Goal: Complete application form

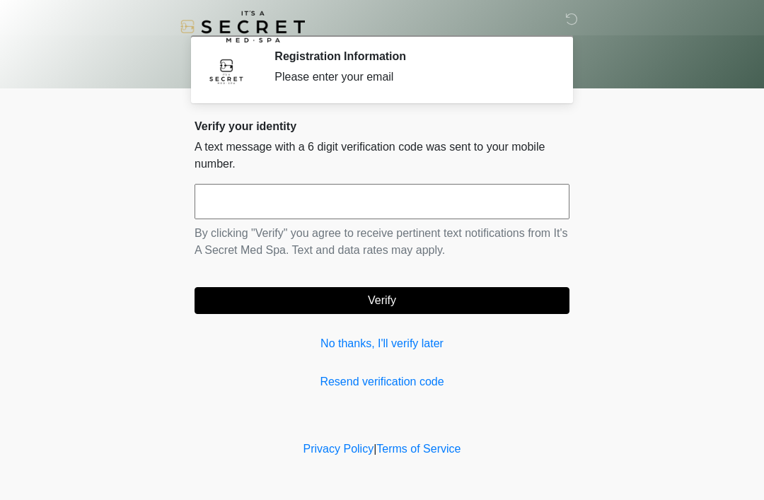
click at [339, 325] on div "Verify your identity A text message with a 6 digit verification code was sent t…" at bounding box center [382, 255] width 375 height 271
click at [374, 332] on div "Verify your identity A text message with a 6 digit verification code was sent t…" at bounding box center [382, 255] width 375 height 271
click at [356, 323] on div "Verify your identity A text message with a 6 digit verification code was sent t…" at bounding box center [382, 255] width 375 height 271
click at [434, 344] on link "No thanks, I'll verify later" at bounding box center [382, 343] width 375 height 17
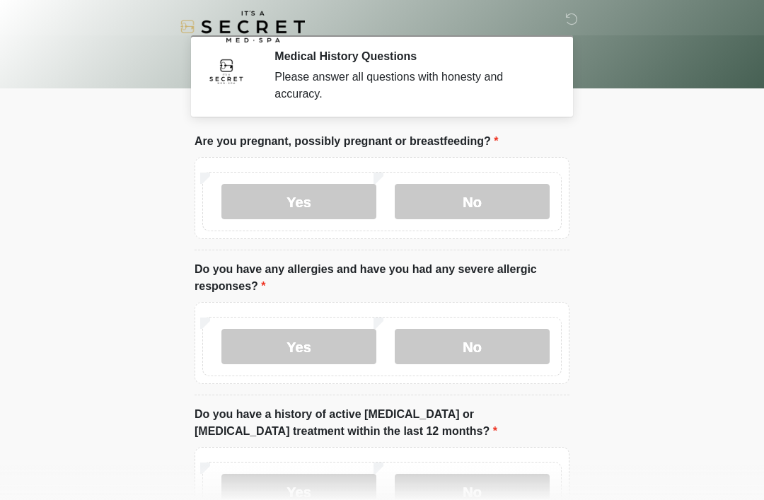
click at [514, 207] on label "No" at bounding box center [472, 201] width 155 height 35
click at [517, 345] on label "No" at bounding box center [472, 346] width 155 height 35
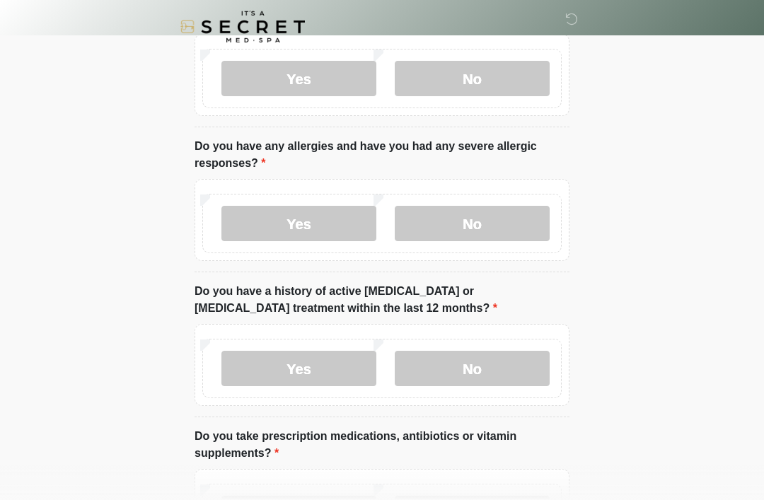
scroll to position [154, 0]
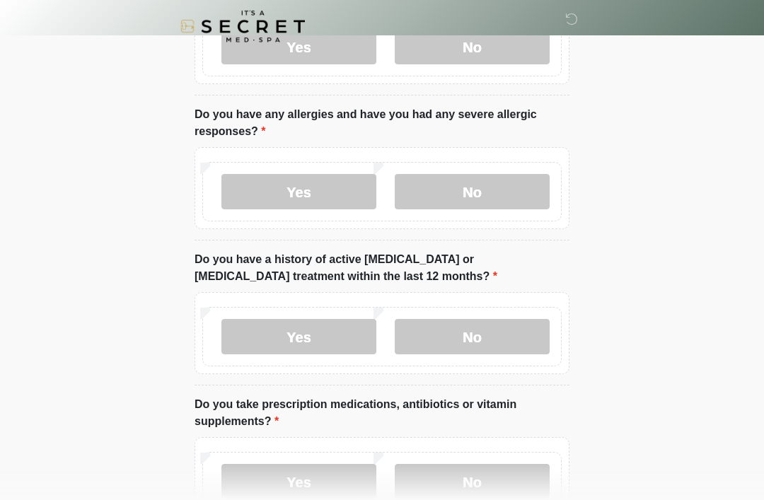
click at [511, 335] on label "No" at bounding box center [472, 337] width 155 height 35
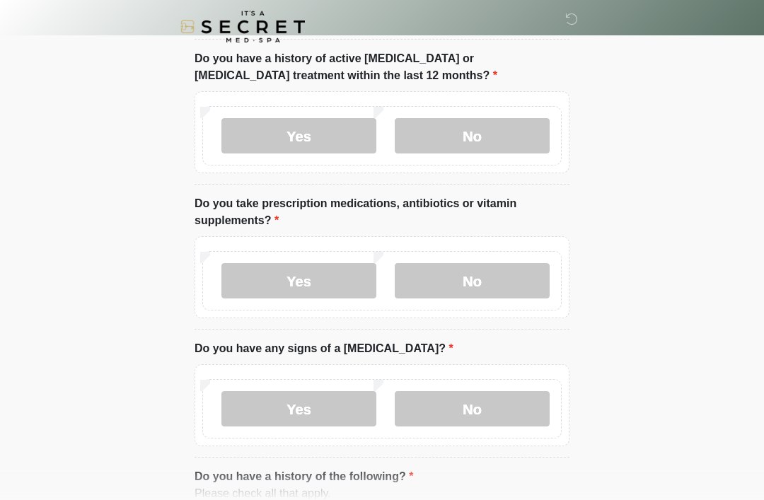
scroll to position [359, 0]
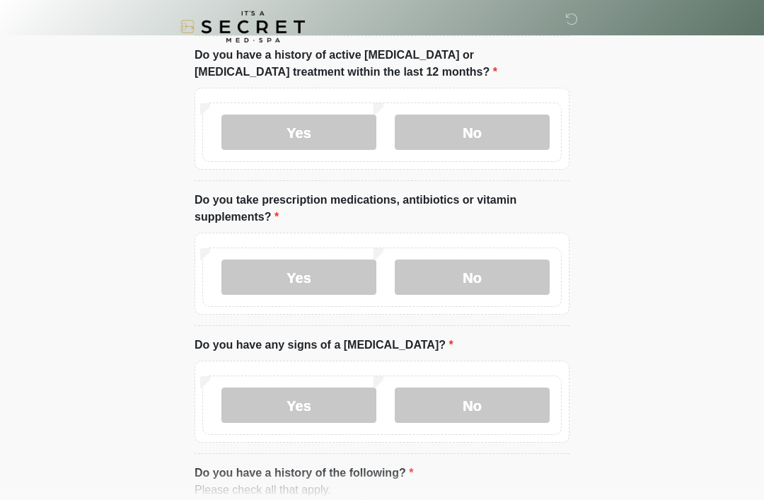
click at [511, 272] on label "No" at bounding box center [472, 277] width 155 height 35
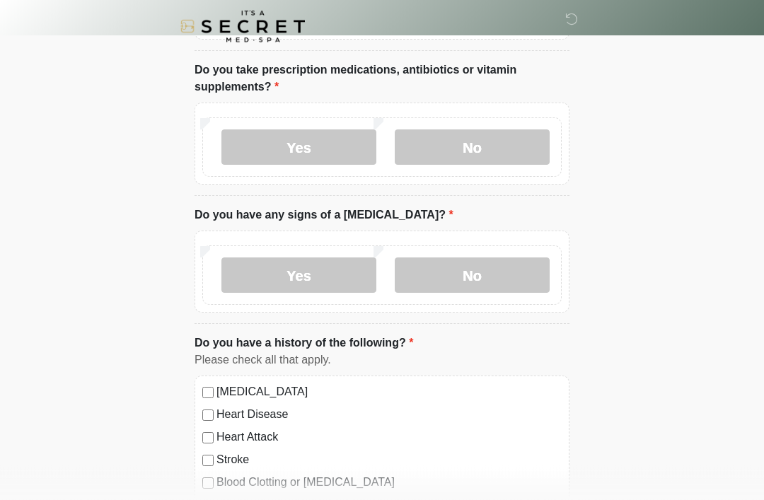
scroll to position [492, 0]
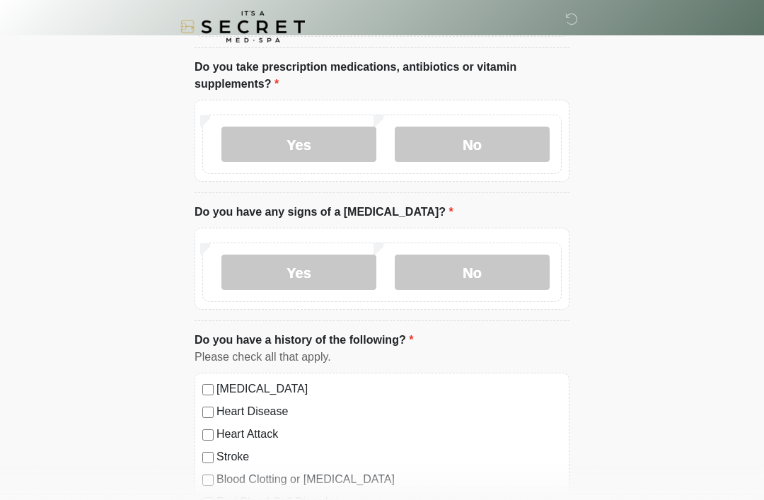
click at [517, 276] on label "No" at bounding box center [472, 272] width 155 height 35
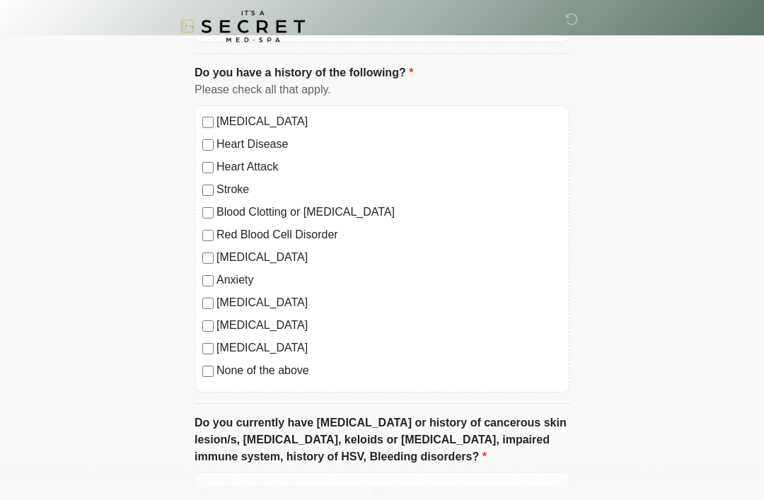
scroll to position [760, 0]
click at [298, 362] on label "None of the above" at bounding box center [389, 370] width 345 height 17
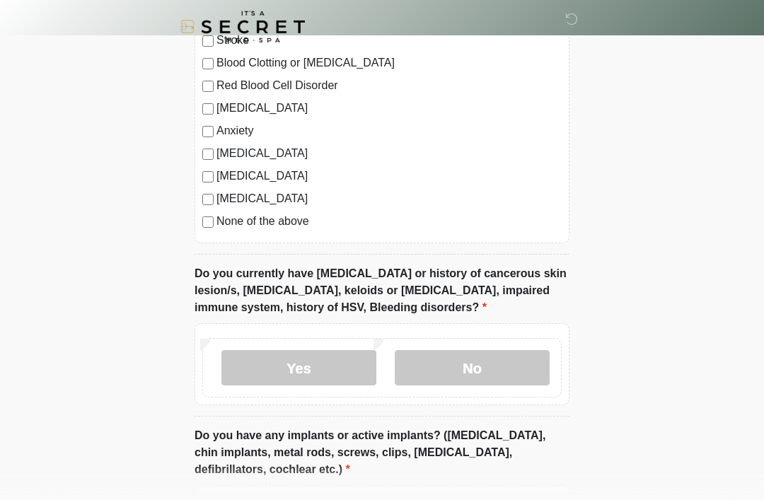
scroll to position [913, 0]
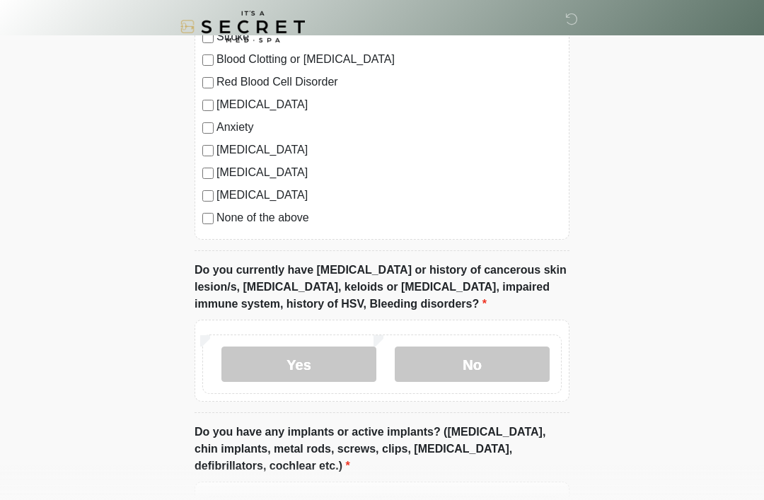
click at [518, 360] on label "No" at bounding box center [472, 364] width 155 height 35
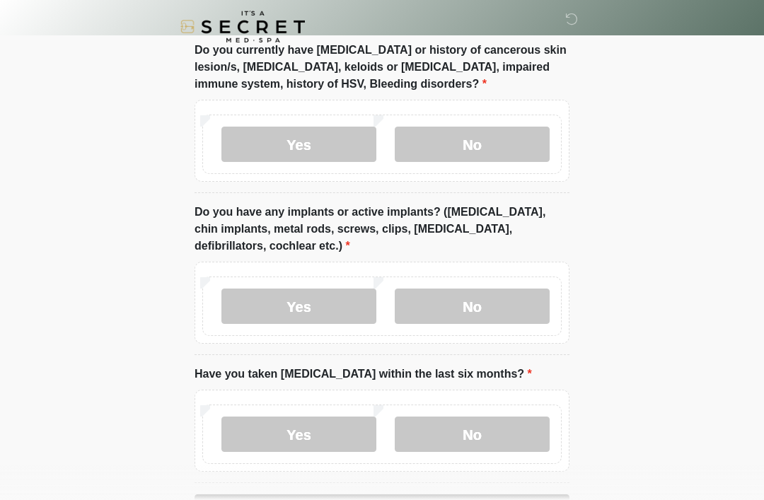
scroll to position [1133, 0]
click at [516, 301] on label "No" at bounding box center [472, 305] width 155 height 35
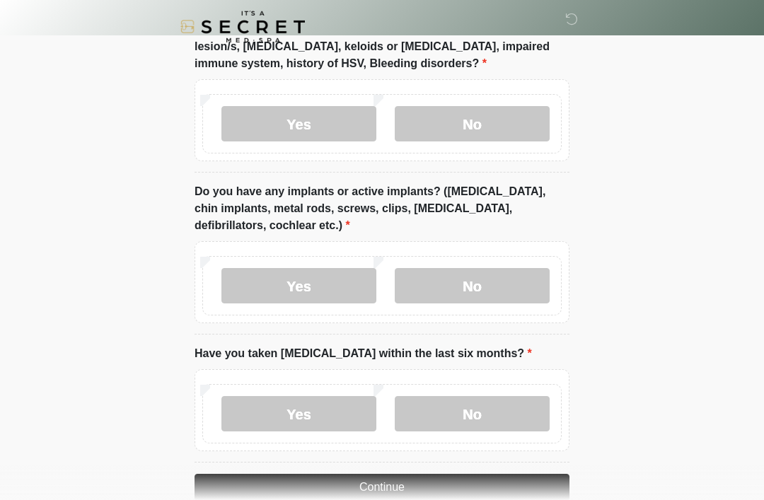
scroll to position [1182, 0]
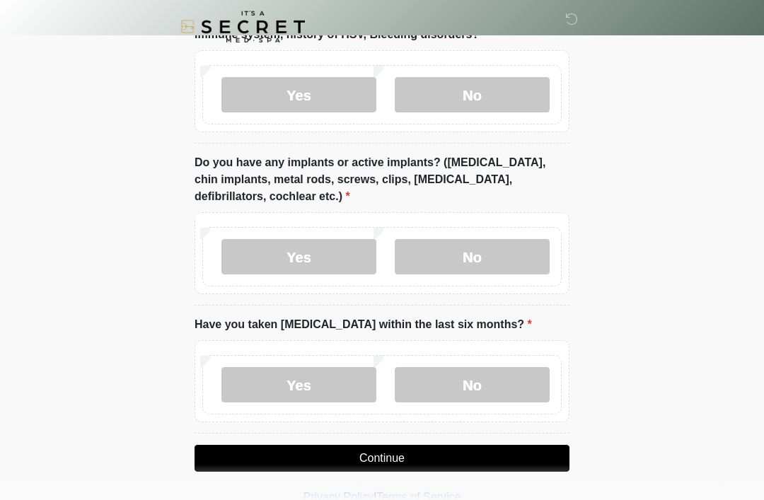
click at [514, 379] on label "No" at bounding box center [472, 384] width 155 height 35
click at [477, 455] on button "Continue" at bounding box center [382, 458] width 375 height 27
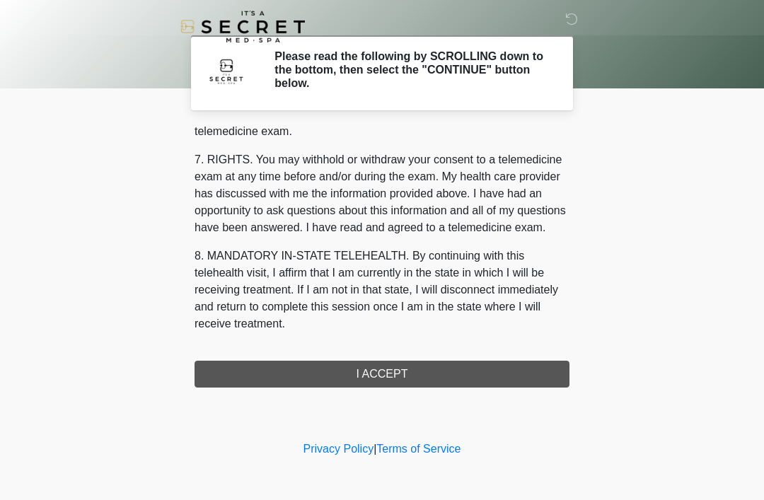
scroll to position [604, 0]
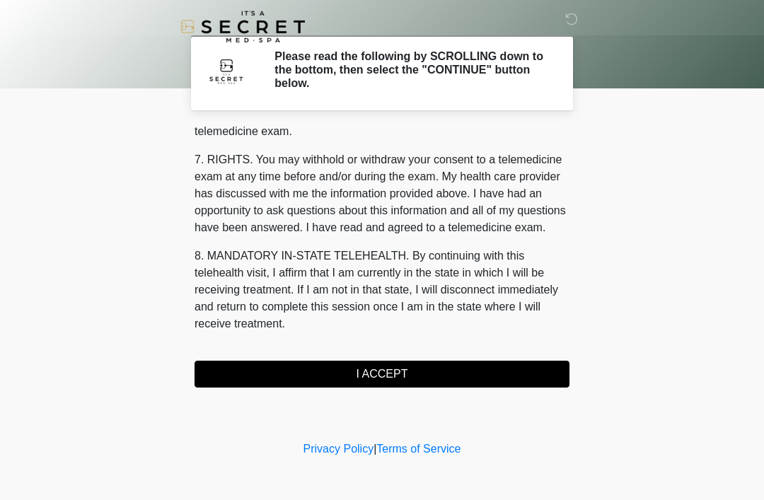
click at [292, 352] on div "1. PURPOSE. The purpose of this form is to obtain your consent for a telemedici…" at bounding box center [382, 257] width 375 height 261
click at [296, 377] on button "I ACCEPT" at bounding box center [382, 374] width 375 height 27
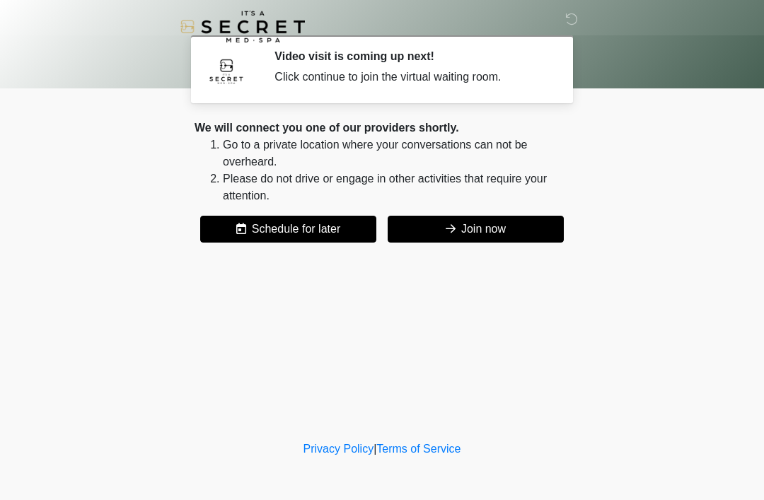
click at [487, 236] on button "Join now" at bounding box center [476, 229] width 176 height 27
